Goal: Find specific page/section: Find specific page/section

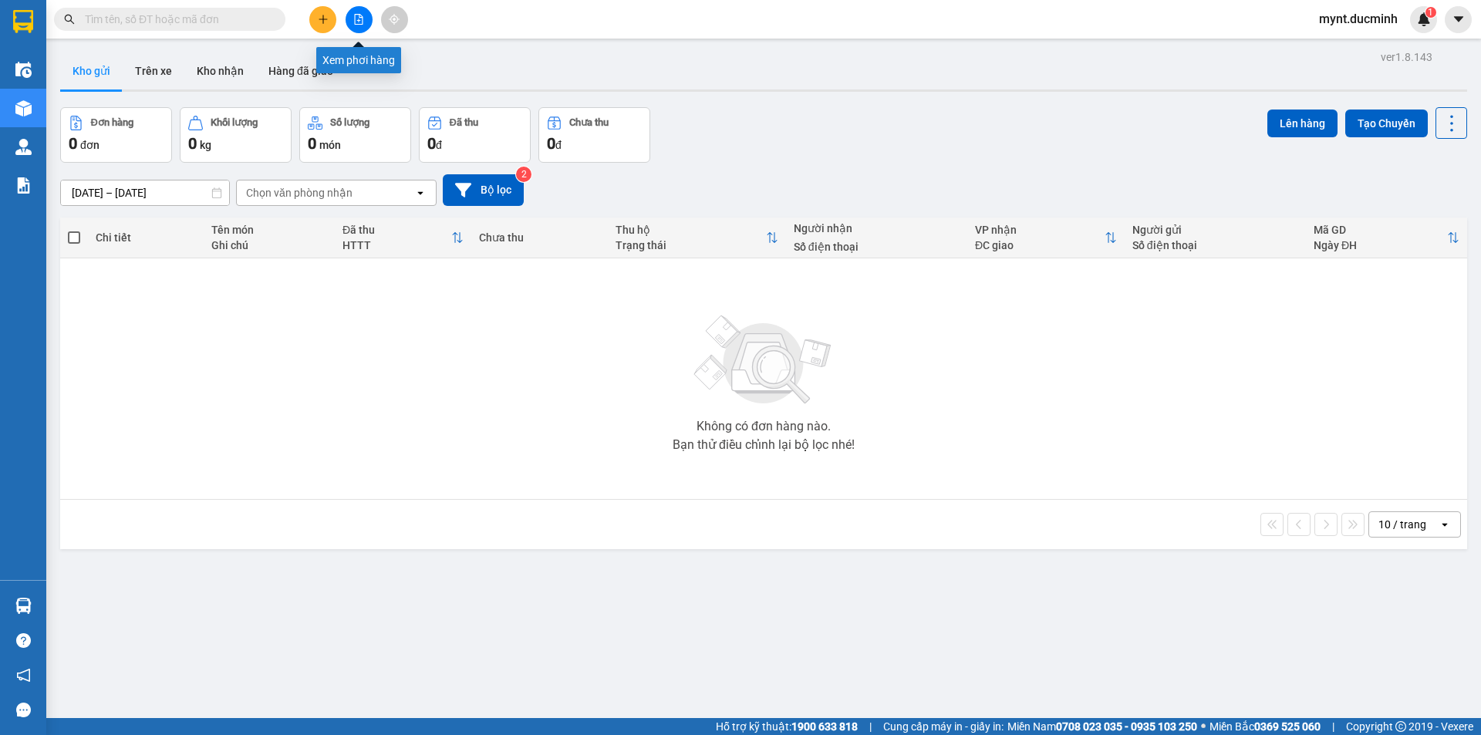
click at [357, 18] on icon "file-add" at bounding box center [358, 19] width 11 height 11
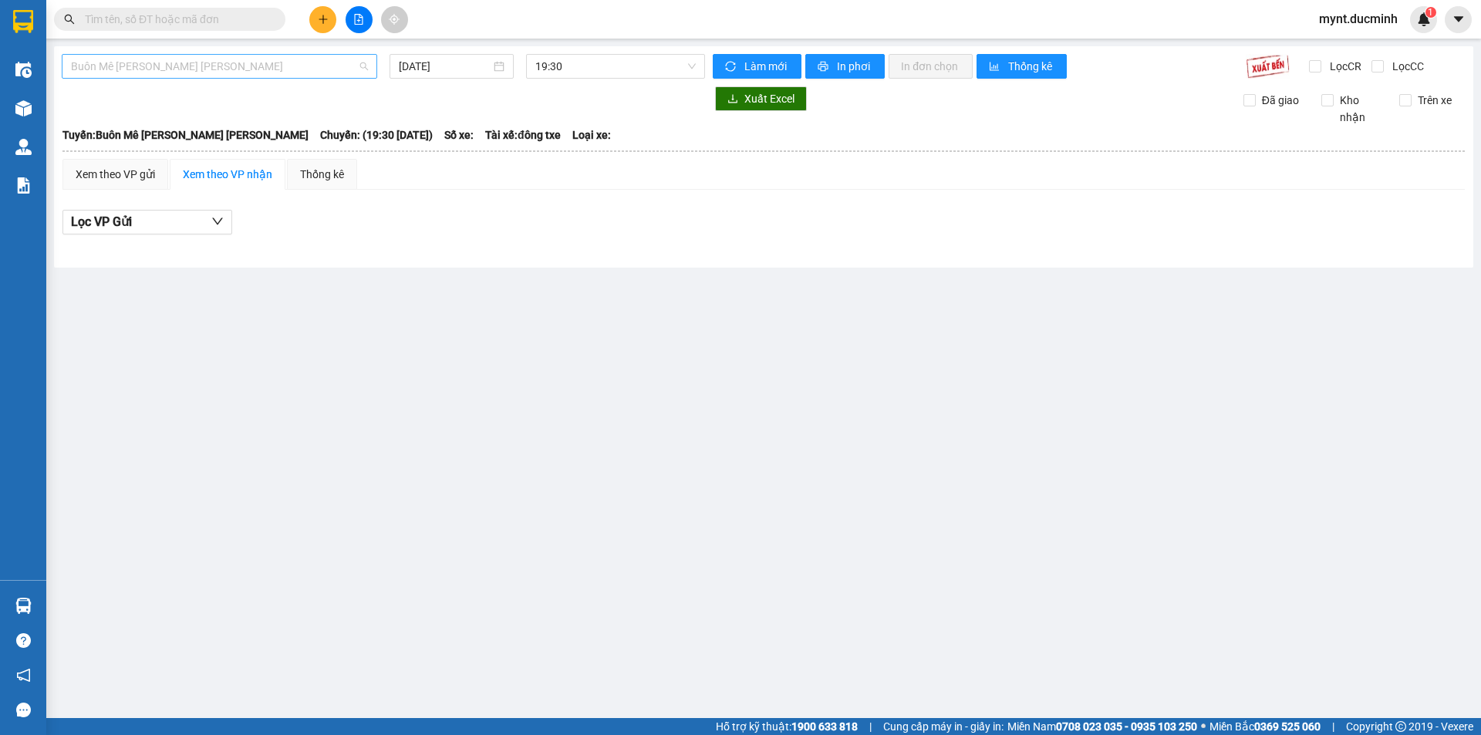
click at [272, 60] on span "Buôn Mê [PERSON_NAME] [PERSON_NAME]" at bounding box center [219, 66] width 297 height 23
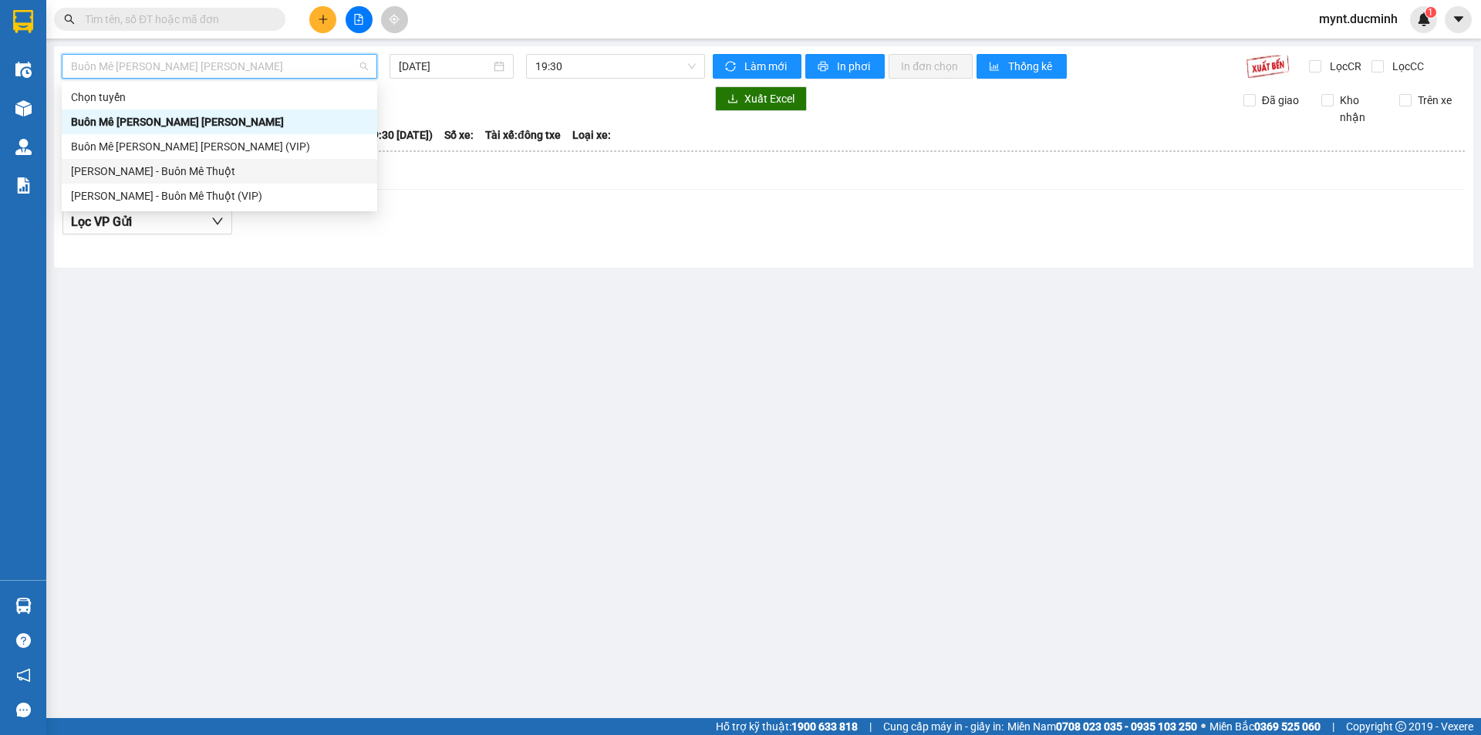
click at [120, 167] on div "[PERSON_NAME] - Buôn Mê Thuột" at bounding box center [219, 171] width 297 height 17
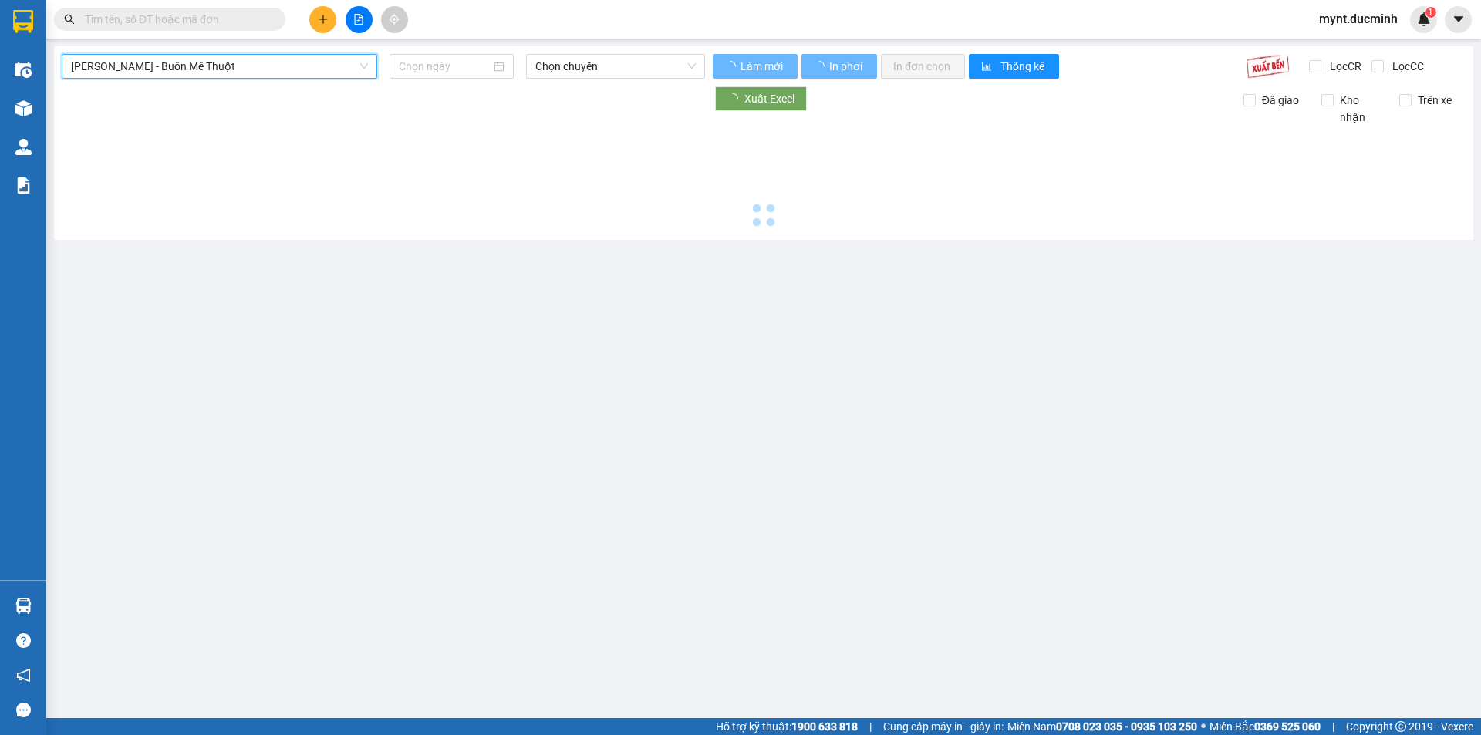
type input "[DATE]"
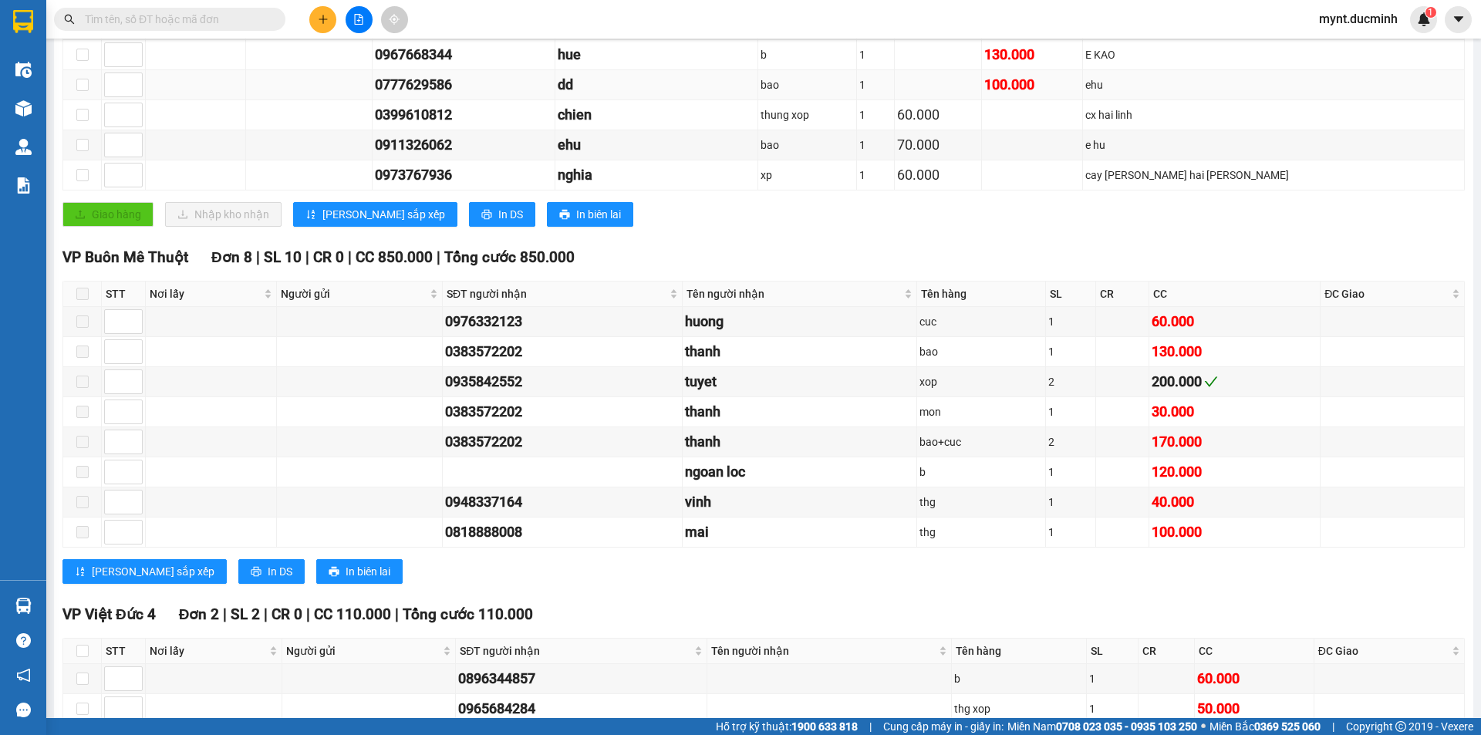
scroll to position [471, 0]
